Goal: Transaction & Acquisition: Download file/media

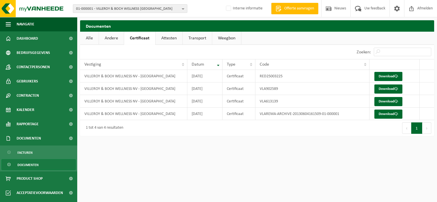
click at [183, 7] on b "button" at bounding box center [184, 9] width 5 height 8
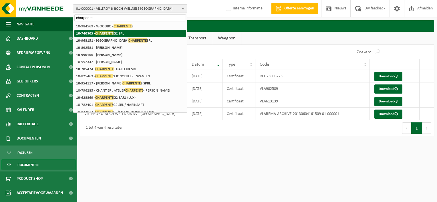
type input "charpente"
click at [90, 31] on strong "10-740305 - CHARPENTE G2 SRL" at bounding box center [100, 33] width 48 height 4
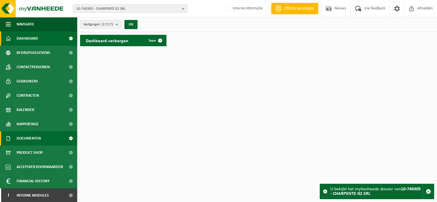
click at [30, 138] on span "Documenten" at bounding box center [29, 139] width 24 height 14
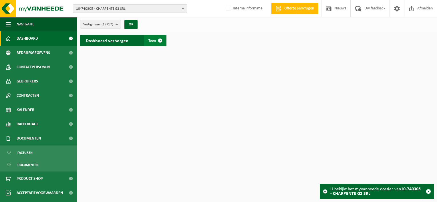
click at [158, 39] on span at bounding box center [159, 40] width 11 height 11
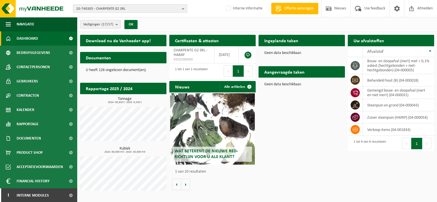
click at [215, 41] on h2 "Certificaten & attesten" at bounding box center [196, 40] width 55 height 11
click at [183, 42] on h2 "Certificaten & attesten" at bounding box center [196, 40] width 55 height 11
click at [133, 25] on button "OK" at bounding box center [130, 24] width 13 height 9
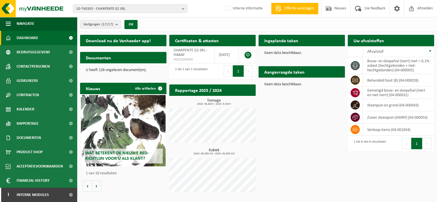
click at [215, 41] on h2 "Certificaten & attesten" at bounding box center [196, 40] width 55 height 11
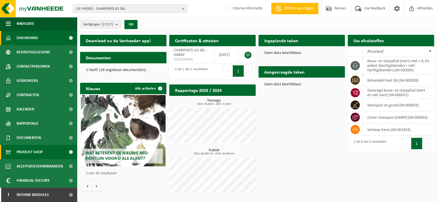
scroll to position [0, 0]
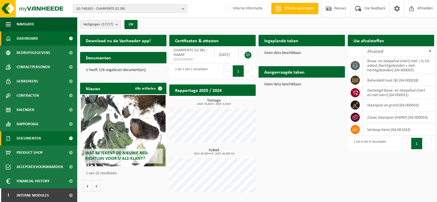
click at [23, 141] on span "Documenten" at bounding box center [29, 139] width 24 height 14
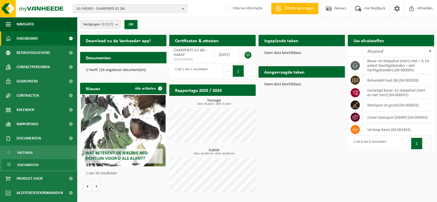
click at [23, 163] on span "Documenten" at bounding box center [27, 165] width 21 height 11
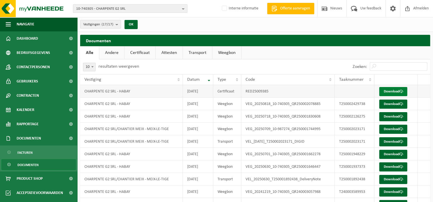
click at [392, 90] on link "Download" at bounding box center [393, 91] width 28 height 9
